Goal: Transaction & Acquisition: Purchase product/service

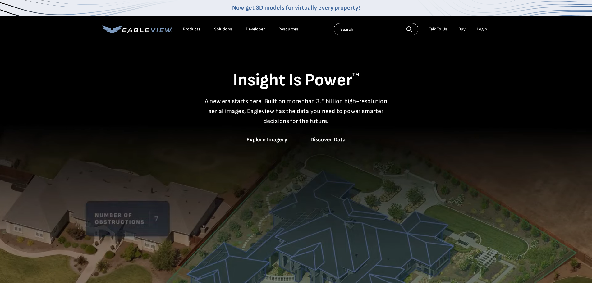
click at [482, 30] on div "Login" at bounding box center [482, 29] width 10 height 6
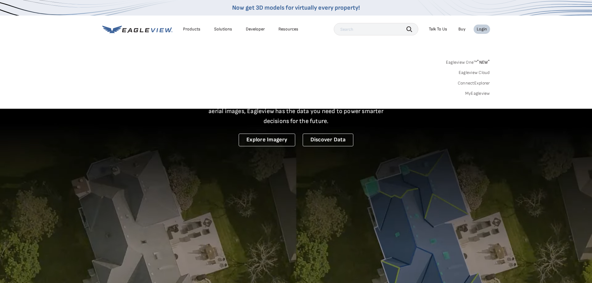
click at [484, 31] on div "Login" at bounding box center [482, 29] width 10 height 6
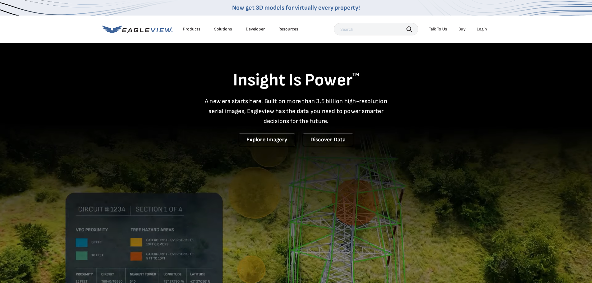
click at [484, 31] on div "Login" at bounding box center [482, 29] width 10 height 6
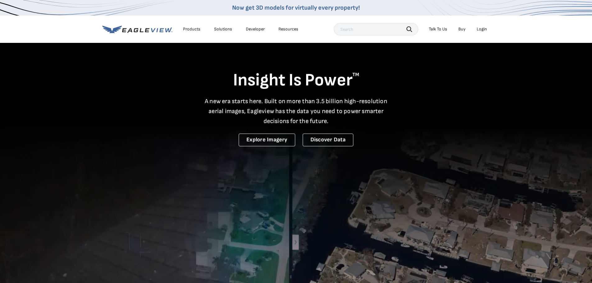
click at [480, 29] on div "Login" at bounding box center [482, 29] width 10 height 6
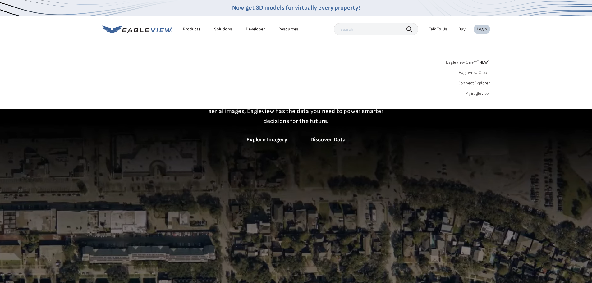
click at [476, 94] on link "MyEagleview" at bounding box center [477, 94] width 25 height 6
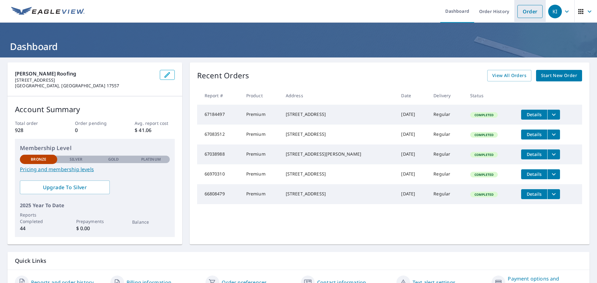
click at [525, 11] on link "Order" at bounding box center [529, 11] width 25 height 13
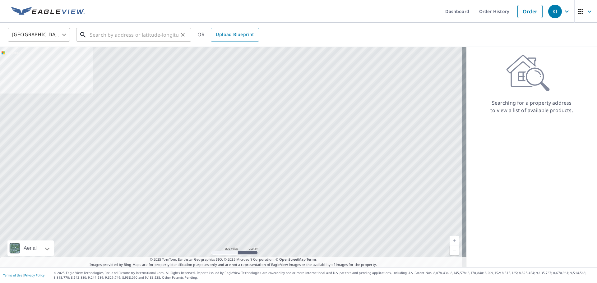
click at [160, 35] on input "text" at bounding box center [134, 34] width 89 height 17
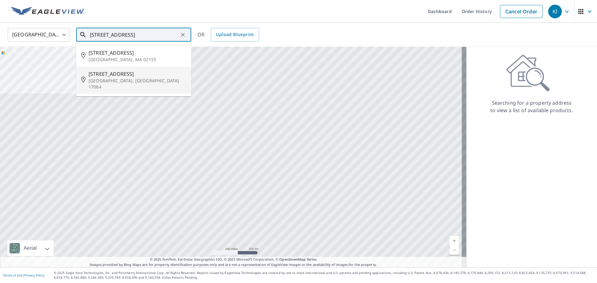
click at [107, 81] on p "[GEOGRAPHIC_DATA], [GEOGRAPHIC_DATA] 17064" at bounding box center [138, 84] width 98 height 12
type input "[STREET_ADDRESS]"
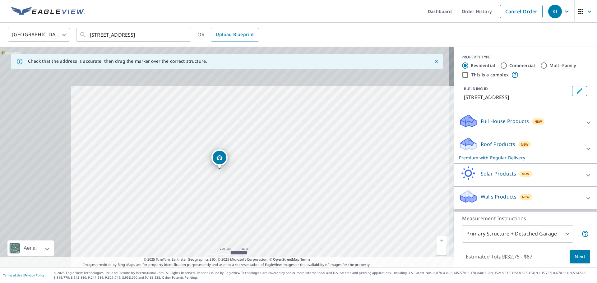
drag, startPoint x: 217, startPoint y: 180, endPoint x: 300, endPoint y: 222, distance: 93.7
click at [302, 225] on div "[STREET_ADDRESS]" at bounding box center [227, 157] width 454 height 220
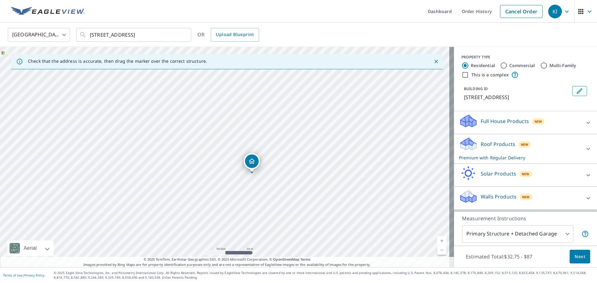
drag, startPoint x: 244, startPoint y: 174, endPoint x: 325, endPoint y: 209, distance: 89.0
click at [325, 209] on div "[STREET_ADDRESS]" at bounding box center [227, 157] width 454 height 220
click at [577, 255] on span "Next" at bounding box center [579, 257] width 11 height 8
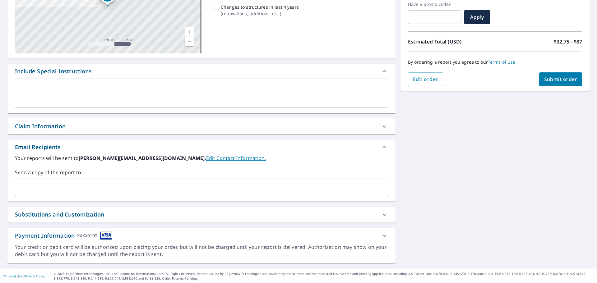
scroll to position [108, 0]
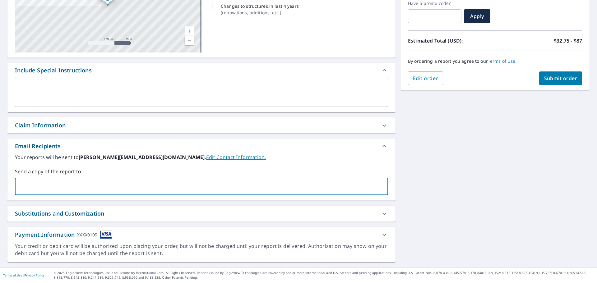
drag, startPoint x: 151, startPoint y: 187, endPoint x: 158, endPoint y: 181, distance: 9.7
click at [151, 187] on input "text" at bounding box center [197, 187] width 358 height 12
type input "[PERSON_NAME][EMAIL_ADDRESS][DOMAIN_NAME]"
checkbox input "true"
type input "[PERSON_NAME][EMAIL_ADDRESS][DOMAIN_NAME]"
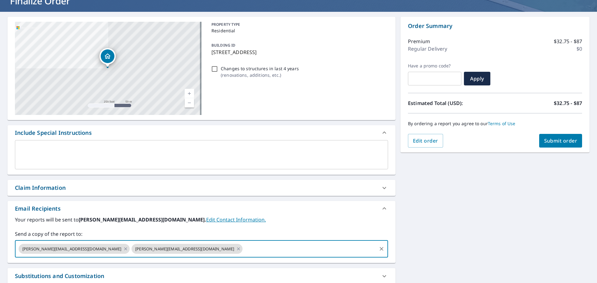
scroll to position [31, 0]
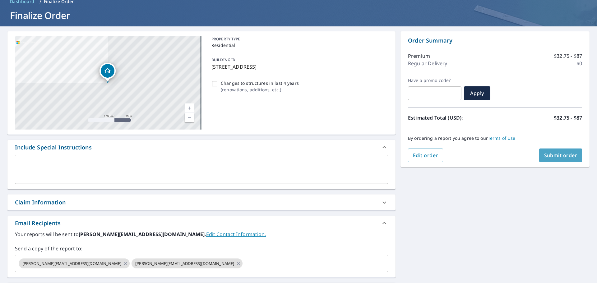
click at [560, 155] on span "Submit order" at bounding box center [560, 155] width 33 height 7
checkbox input "true"
